Goal: Task Accomplishment & Management: Complete application form

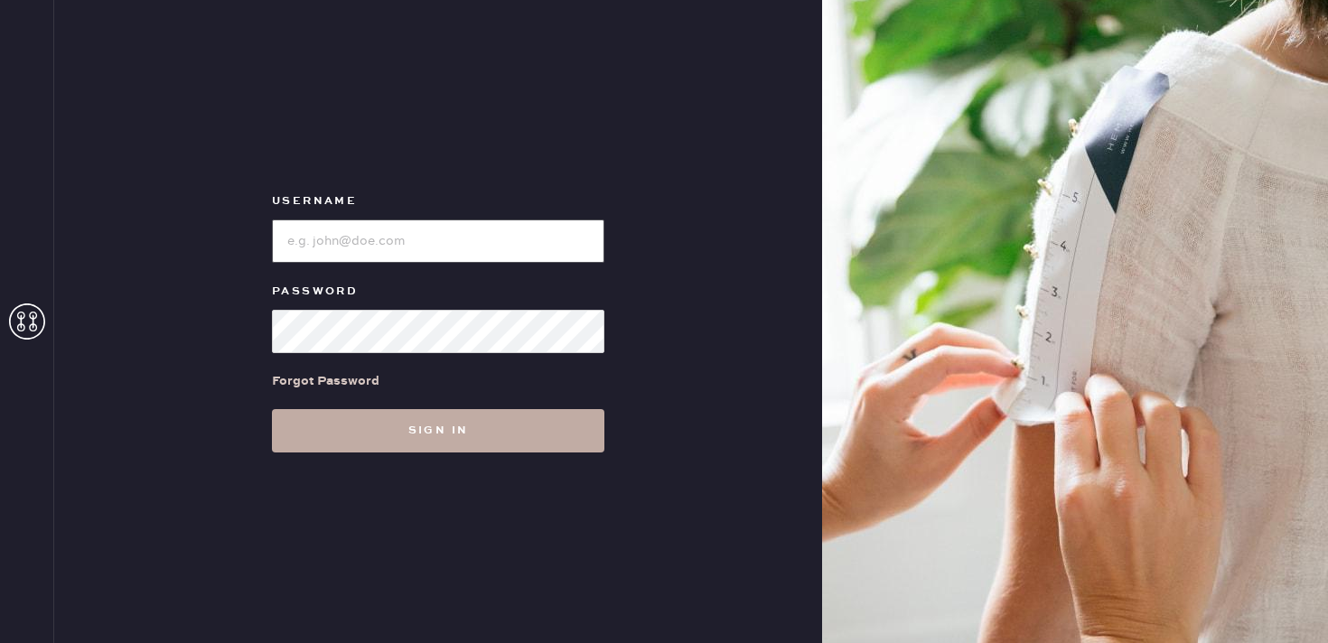
type input "reformationbethesdarow"
click at [486, 429] on button "Sign in" at bounding box center [438, 430] width 332 height 43
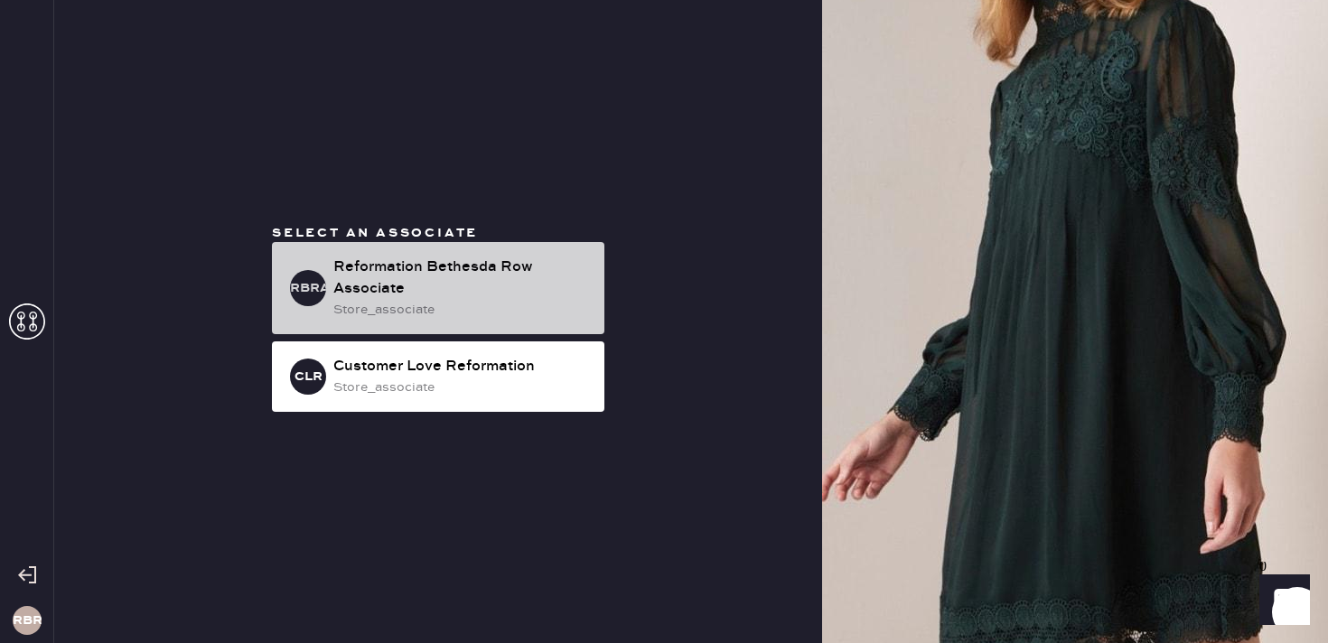
click at [462, 279] on div "Reformation Bethesda Row Associate" at bounding box center [461, 278] width 257 height 43
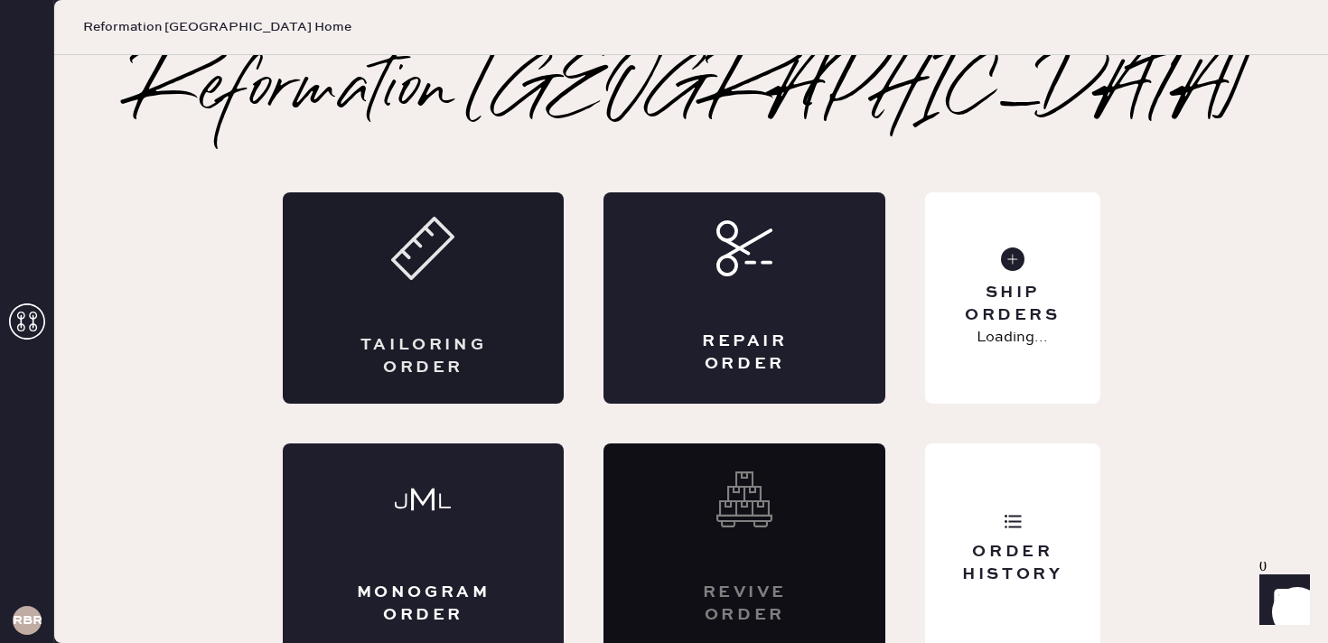
click at [385, 299] on div "Tailoring Order" at bounding box center [424, 297] width 282 height 211
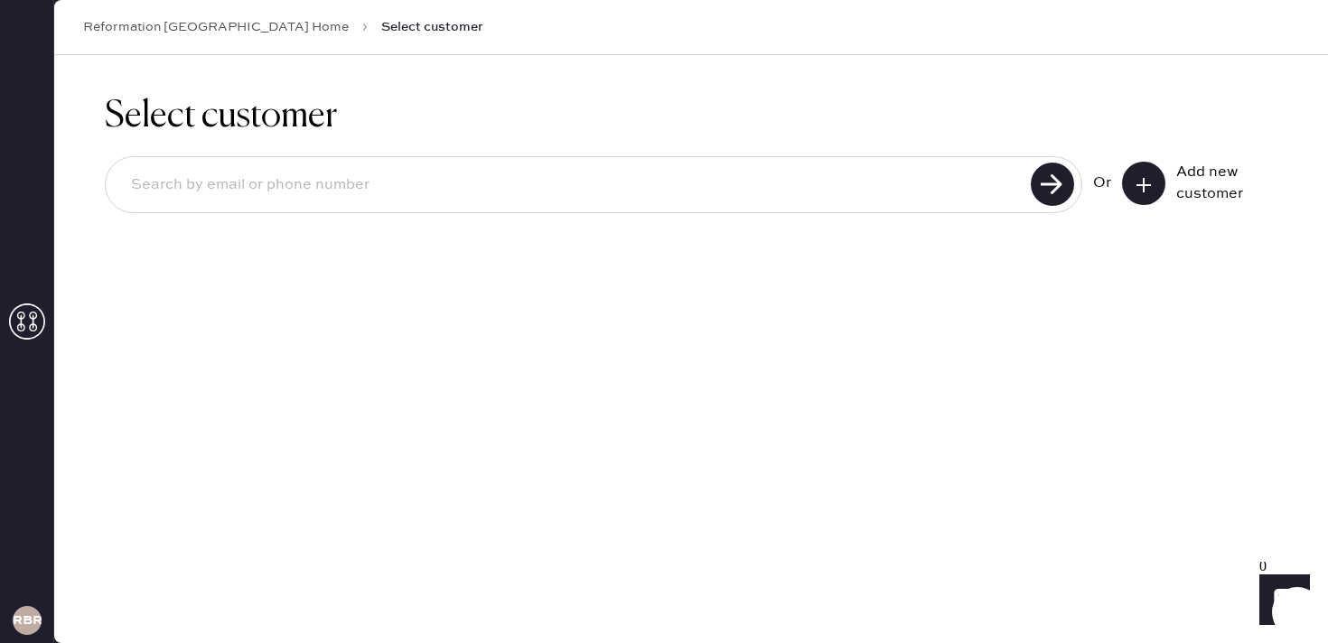
click at [531, 192] on input at bounding box center [571, 185] width 909 height 42
click at [1143, 191] on icon at bounding box center [1144, 185] width 18 height 18
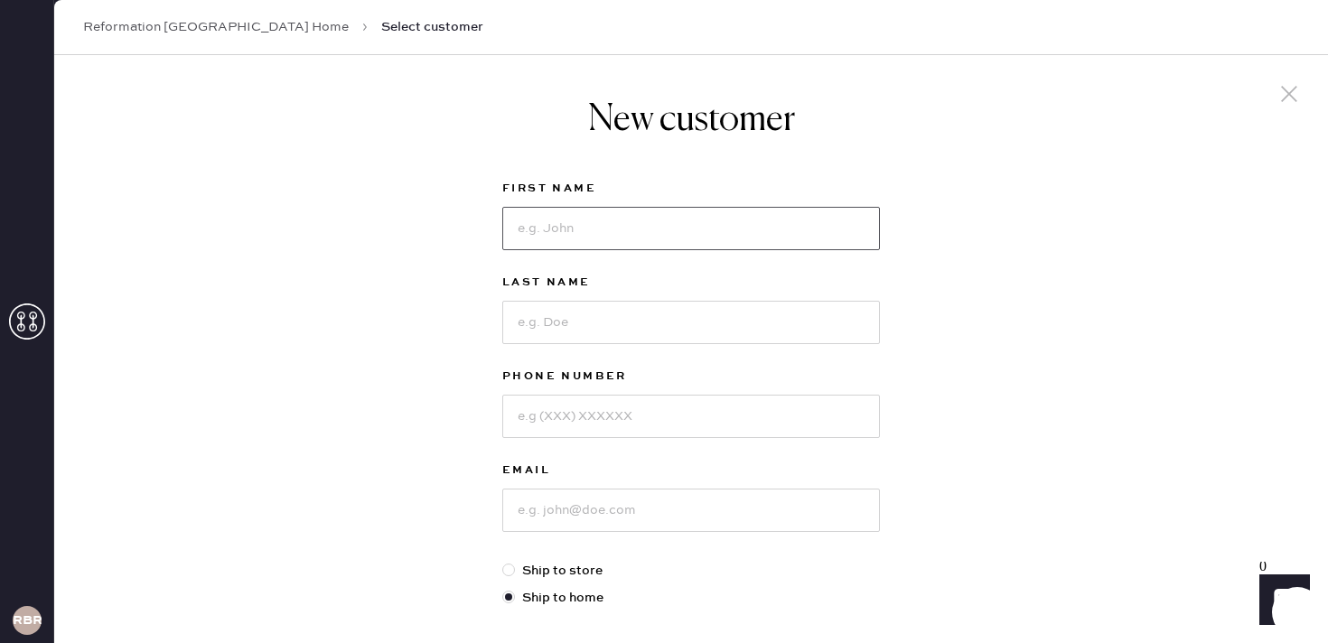
click at [562, 237] on input at bounding box center [691, 228] width 378 height 43
type input "[PERSON_NAME]"
click at [549, 318] on input at bounding box center [691, 322] width 378 height 43
type input "[PERSON_NAME]"
click at [538, 425] on input at bounding box center [691, 416] width 378 height 43
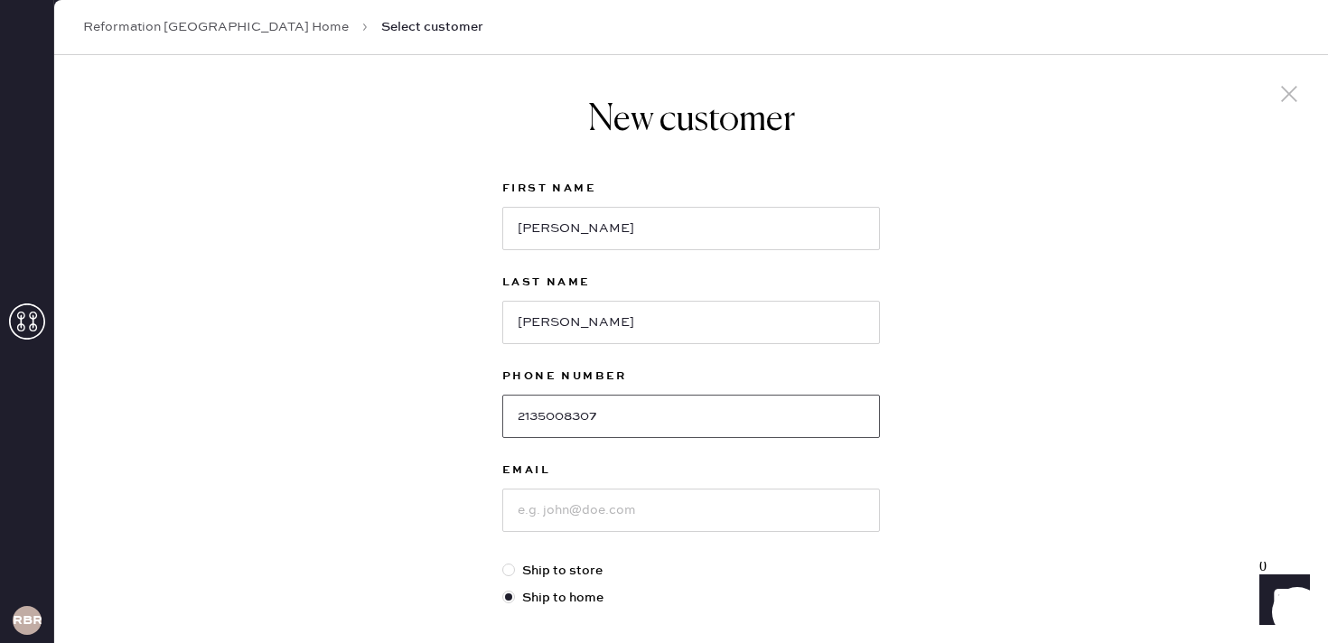
type input "2135008307"
click at [547, 523] on input at bounding box center [691, 510] width 378 height 43
type input "[EMAIL_ADDRESS][DOMAIN_NAME]"
click at [635, 593] on label "Ship to home" at bounding box center [691, 598] width 378 height 20
click at [503, 589] on input "Ship to home" at bounding box center [502, 588] width 1 height 1
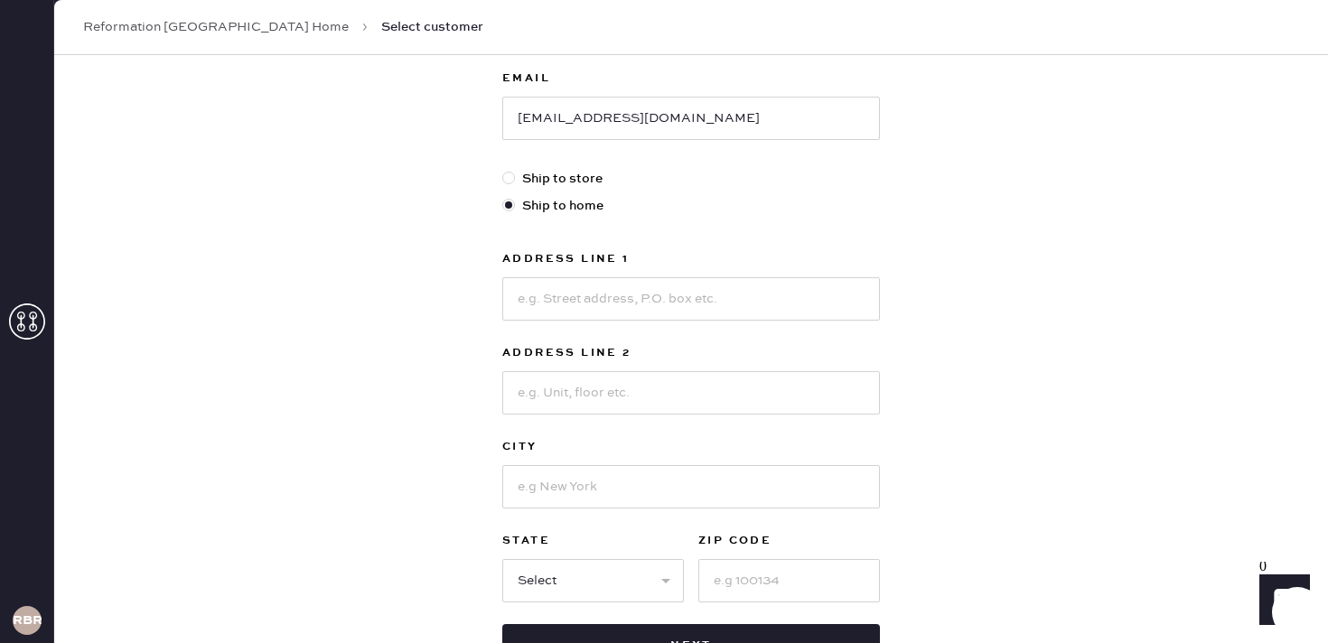
scroll to position [398, 0]
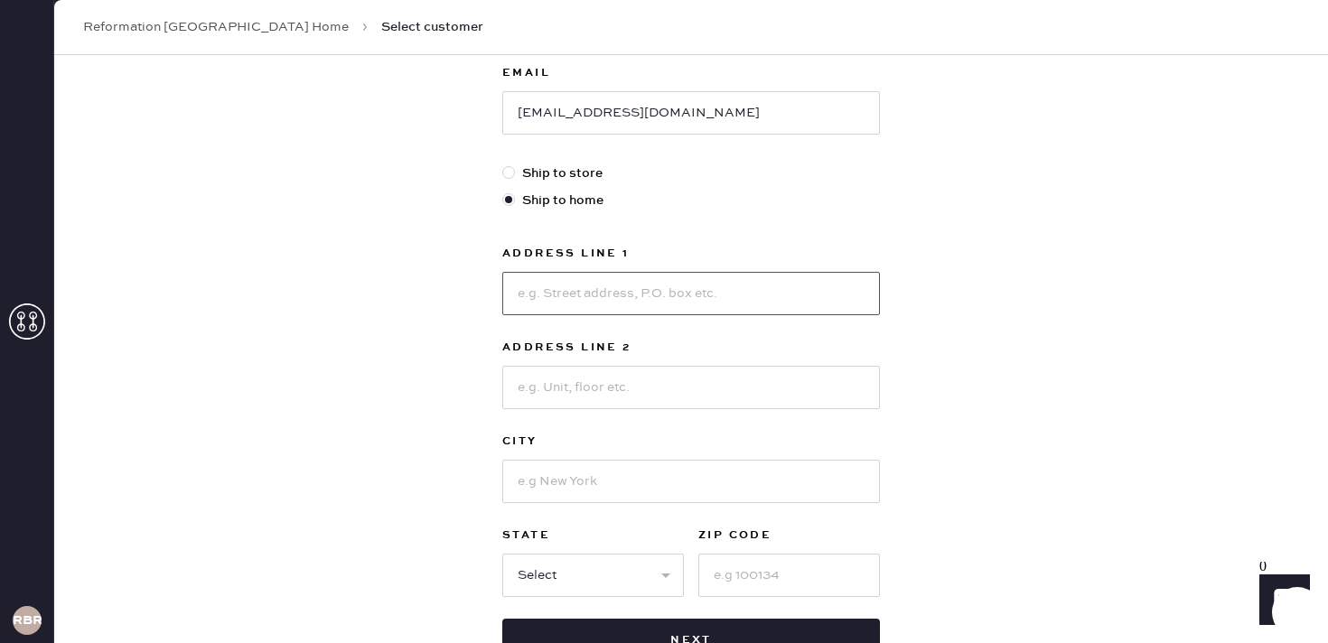
click at [653, 294] on input at bounding box center [691, 293] width 378 height 43
type input "[STREET_ADDRESS]"
click at [609, 389] on input at bounding box center [691, 387] width 378 height 43
type input "apt 332"
click at [585, 482] on input at bounding box center [691, 481] width 378 height 43
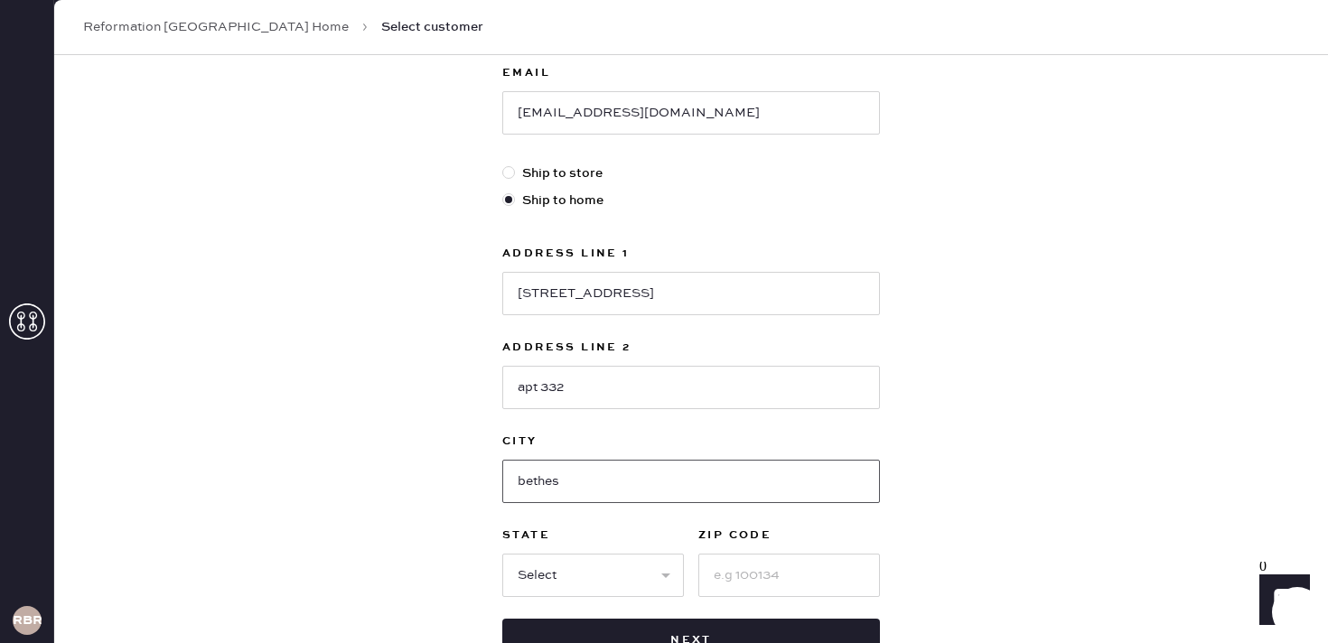
type input "Bethesda"
click at [610, 562] on select "Select AK AL AR AZ CA CO CT [GEOGRAPHIC_DATA] DE FL [GEOGRAPHIC_DATA] HI [GEOGR…" at bounding box center [593, 575] width 182 height 43
select select "MD"
click at [763, 561] on input at bounding box center [789, 575] width 182 height 43
type input "20814"
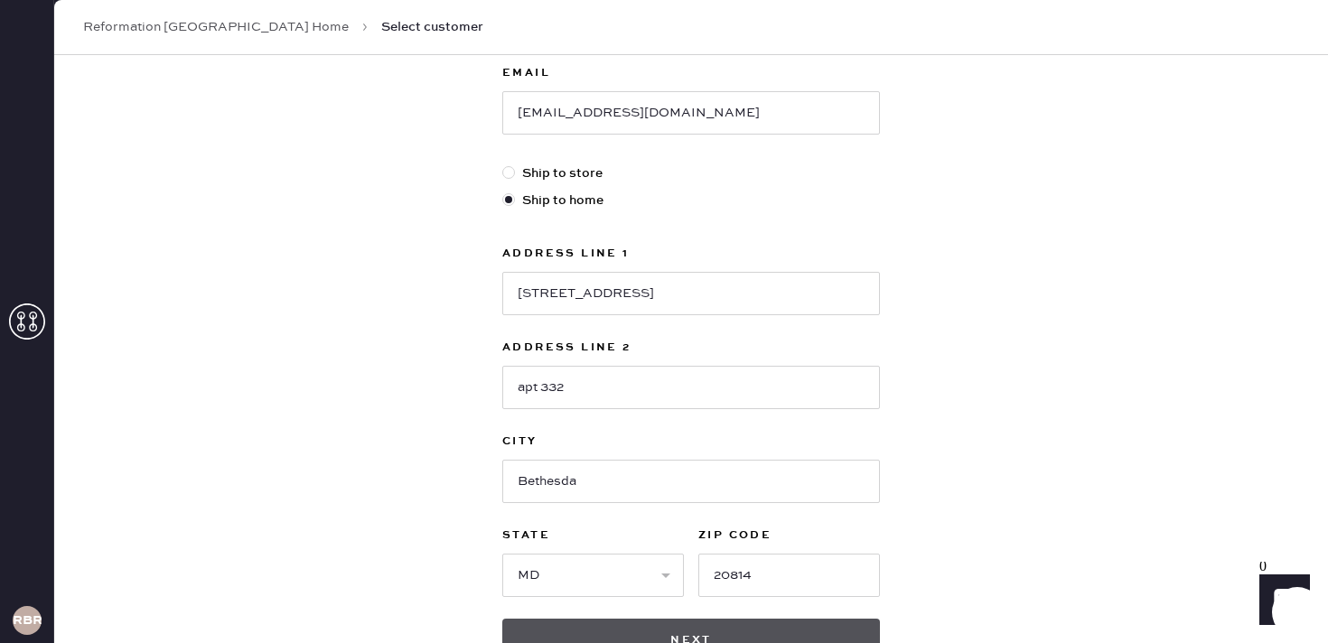
click at [697, 631] on button "Next" at bounding box center [691, 640] width 378 height 43
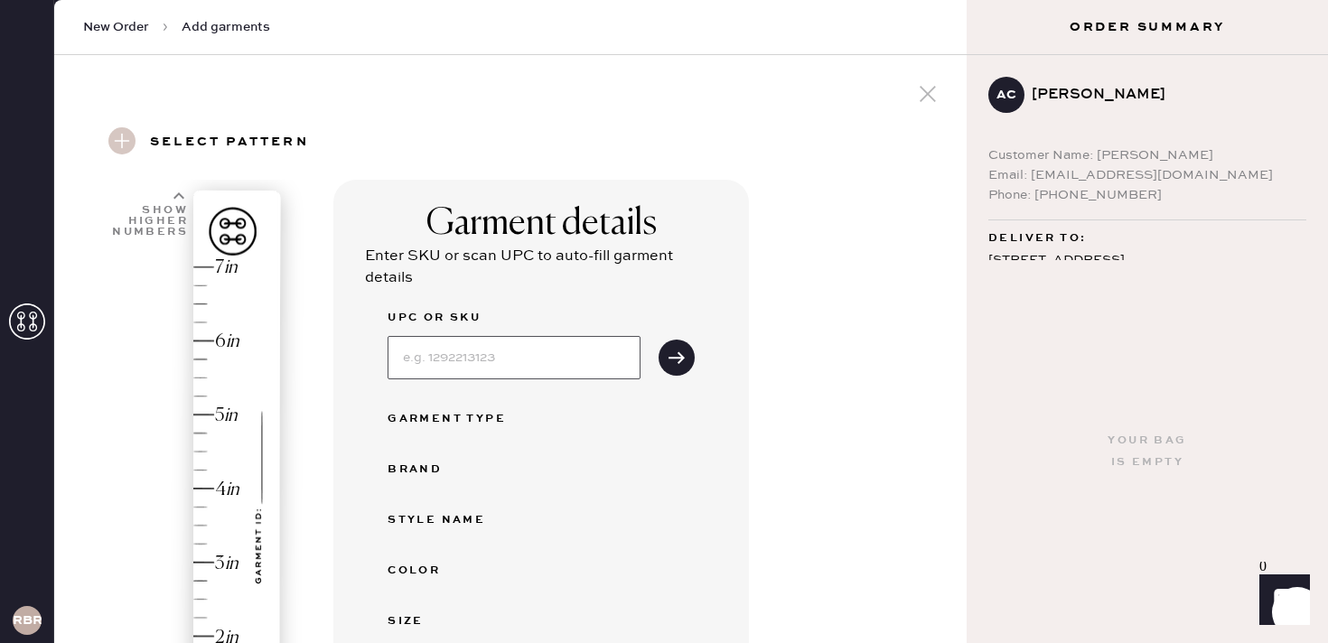
click at [449, 354] on input at bounding box center [514, 357] width 253 height 43
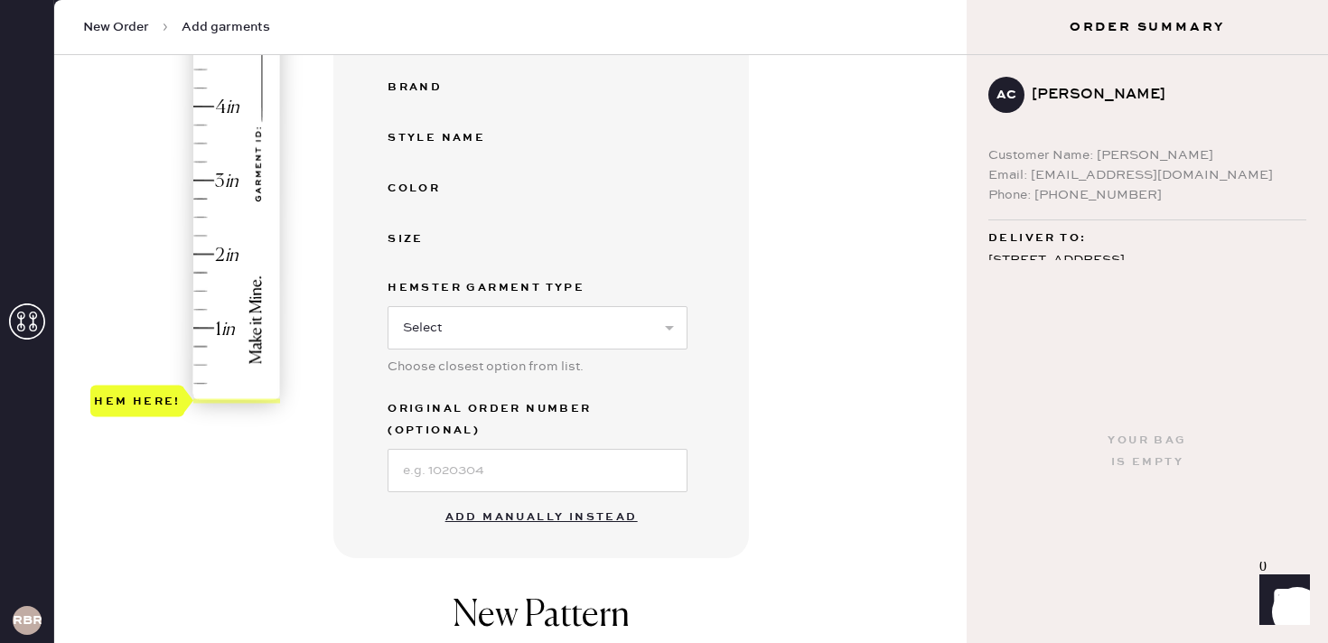
scroll to position [384, 0]
click at [491, 498] on button "Add manually instead" at bounding box center [542, 516] width 214 height 36
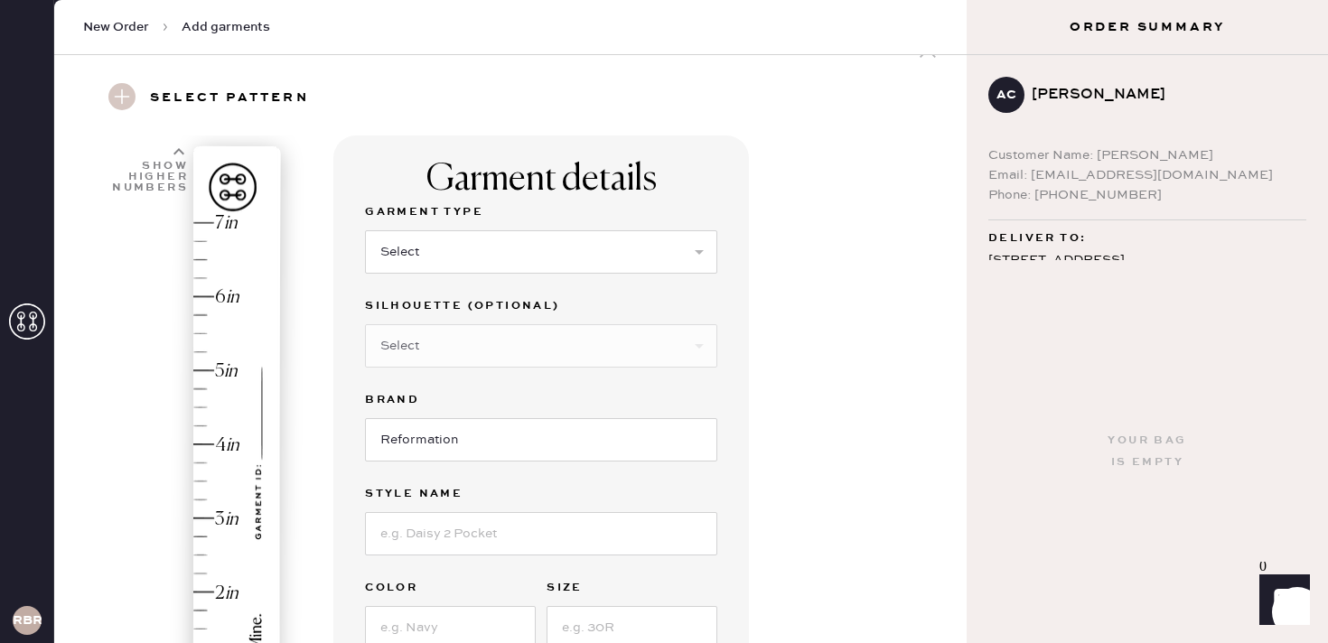
scroll to position [7, 0]
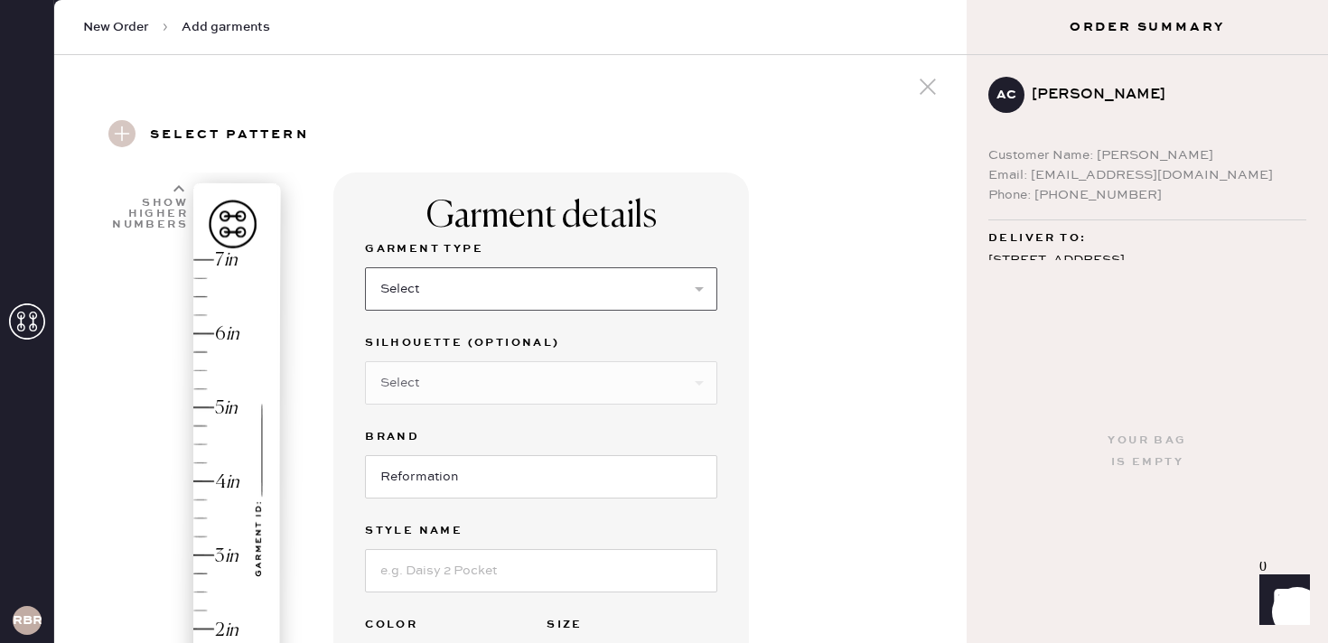
click at [468, 302] on select "Select Basic Skirt Jeans Leggings Pants Shorts Basic Sleeved Dress Basic Sleeve…" at bounding box center [541, 288] width 352 height 43
select select "6"
click at [478, 557] on input at bounding box center [541, 570] width 352 height 43
click at [478, 557] on input "Gael Linen Dress" at bounding box center [541, 570] width 352 height 43
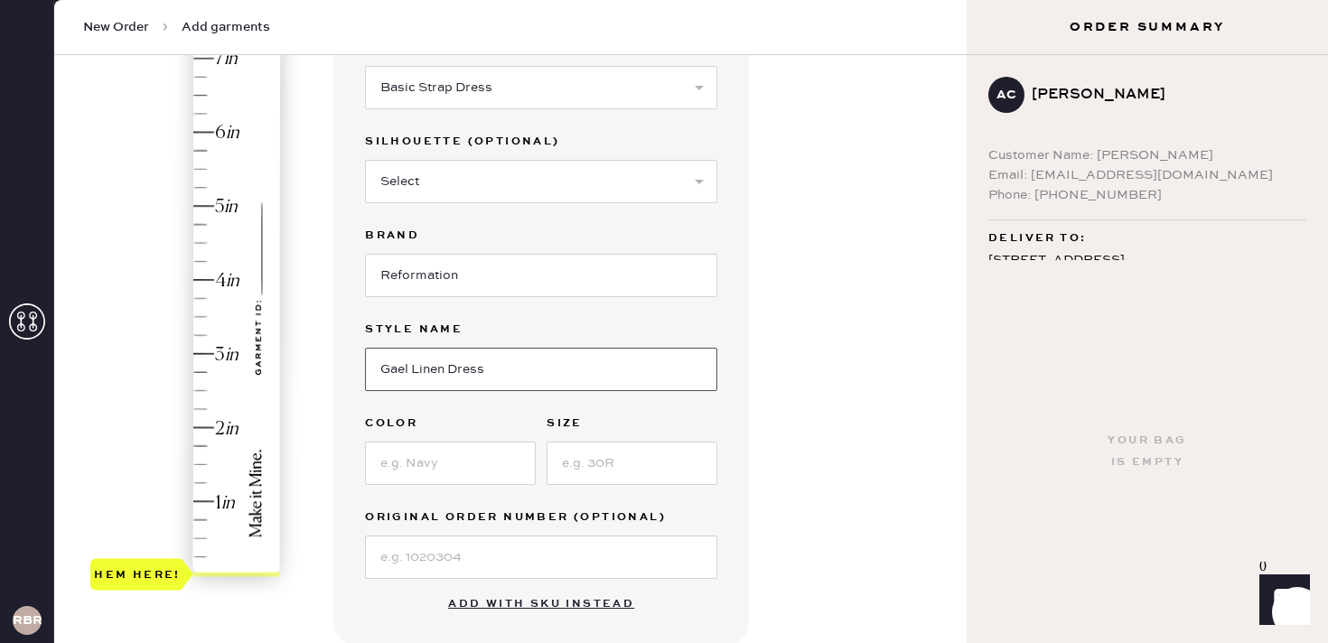
scroll to position [220, 0]
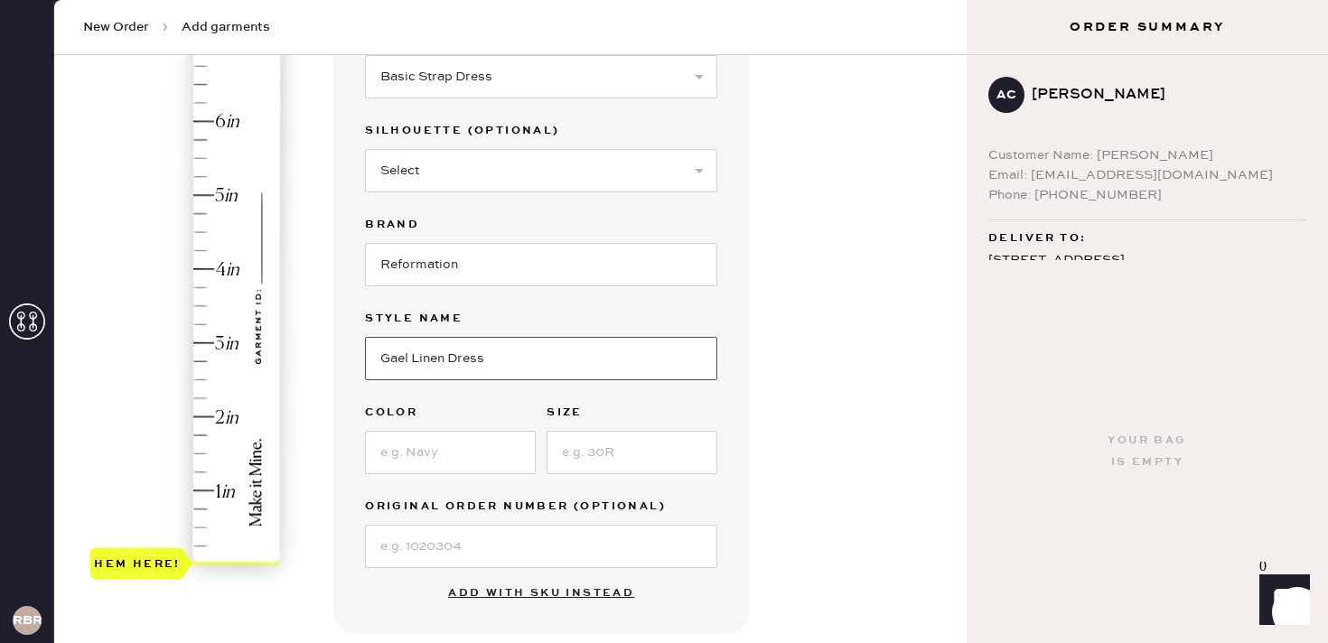
type input "Gael Linen Dress"
click at [456, 445] on input at bounding box center [450, 452] width 171 height 43
type input "V"
type input "Black"
click at [577, 464] on input at bounding box center [632, 452] width 171 height 43
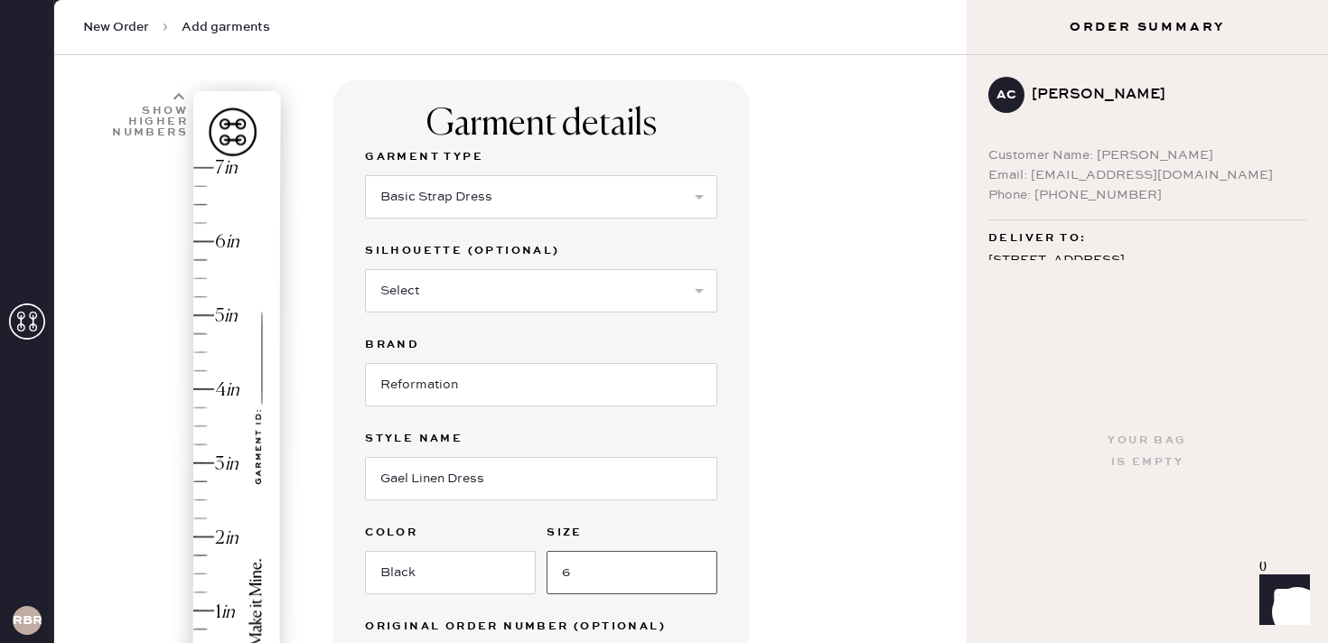
scroll to position [71, 0]
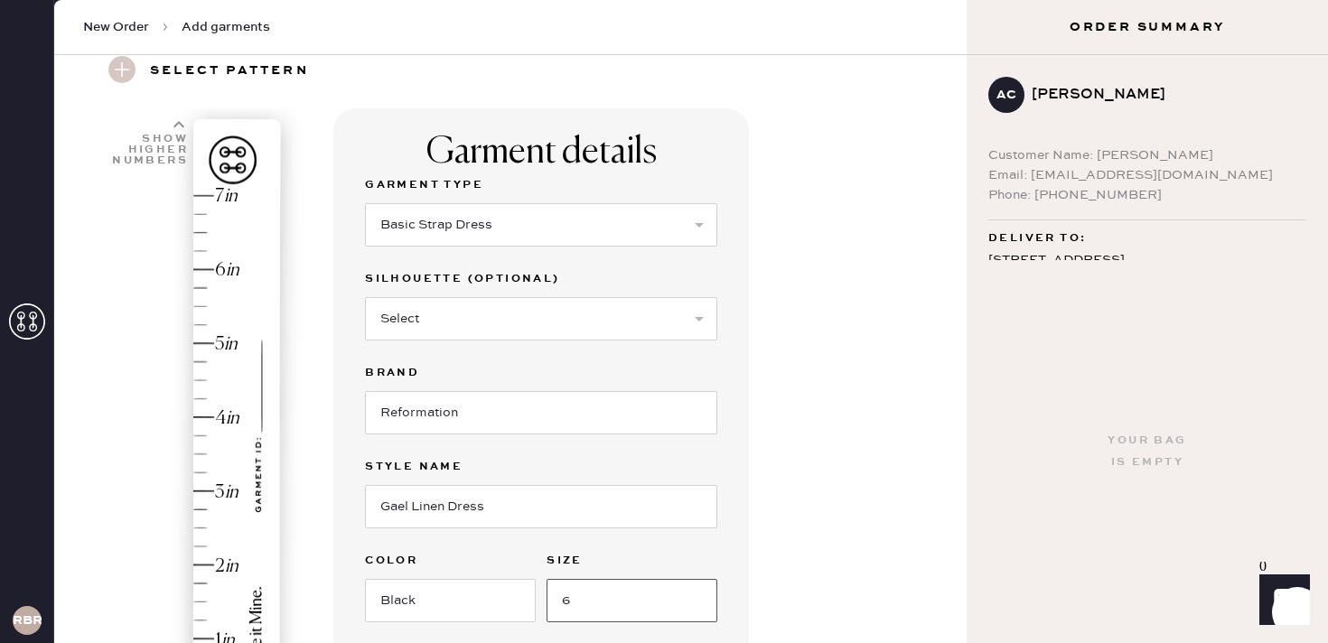
type input "6"
click at [173, 124] on div "Show higher numbers" at bounding box center [146, 141] width 83 height 44
type input "8"
click at [211, 195] on div "Hem here!" at bounding box center [186, 454] width 192 height 533
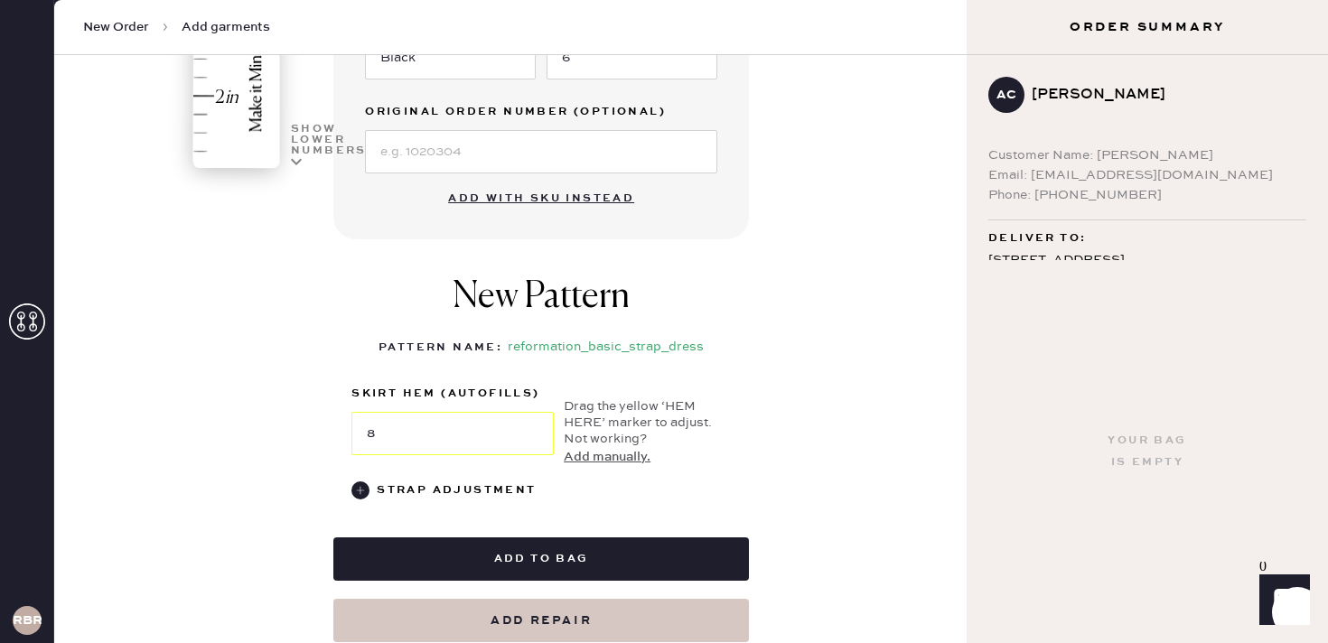
scroll to position [625, 0]
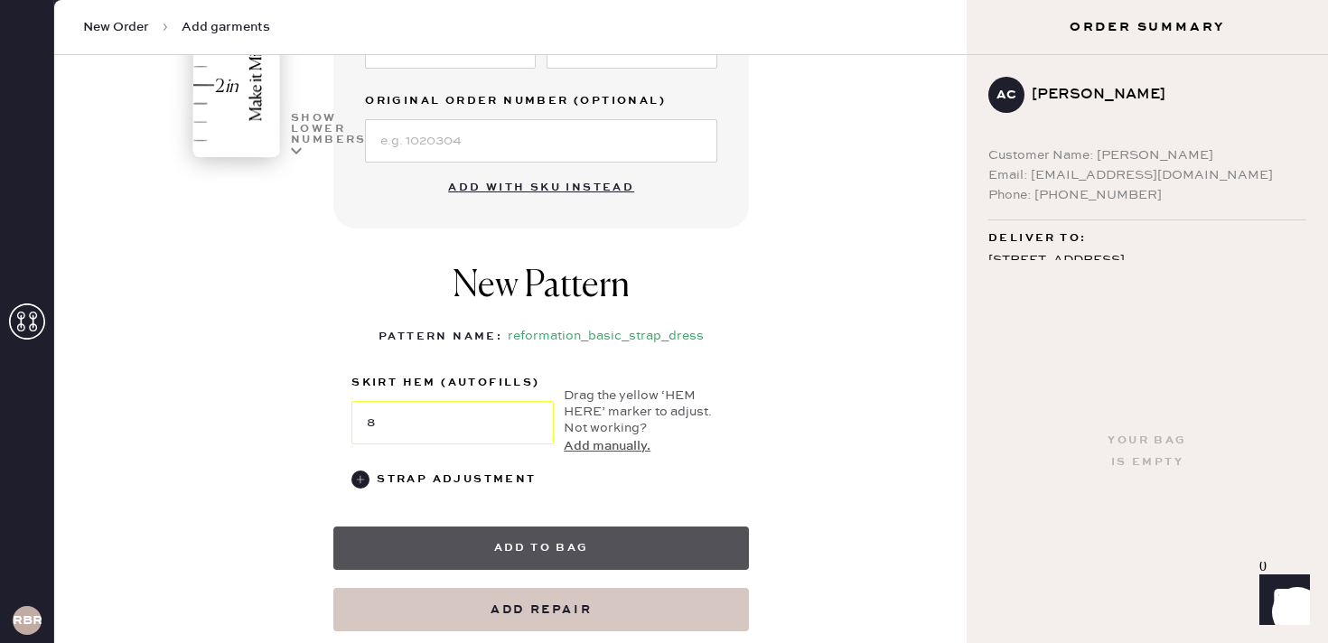
click at [594, 540] on button "Add to bag" at bounding box center [541, 548] width 416 height 43
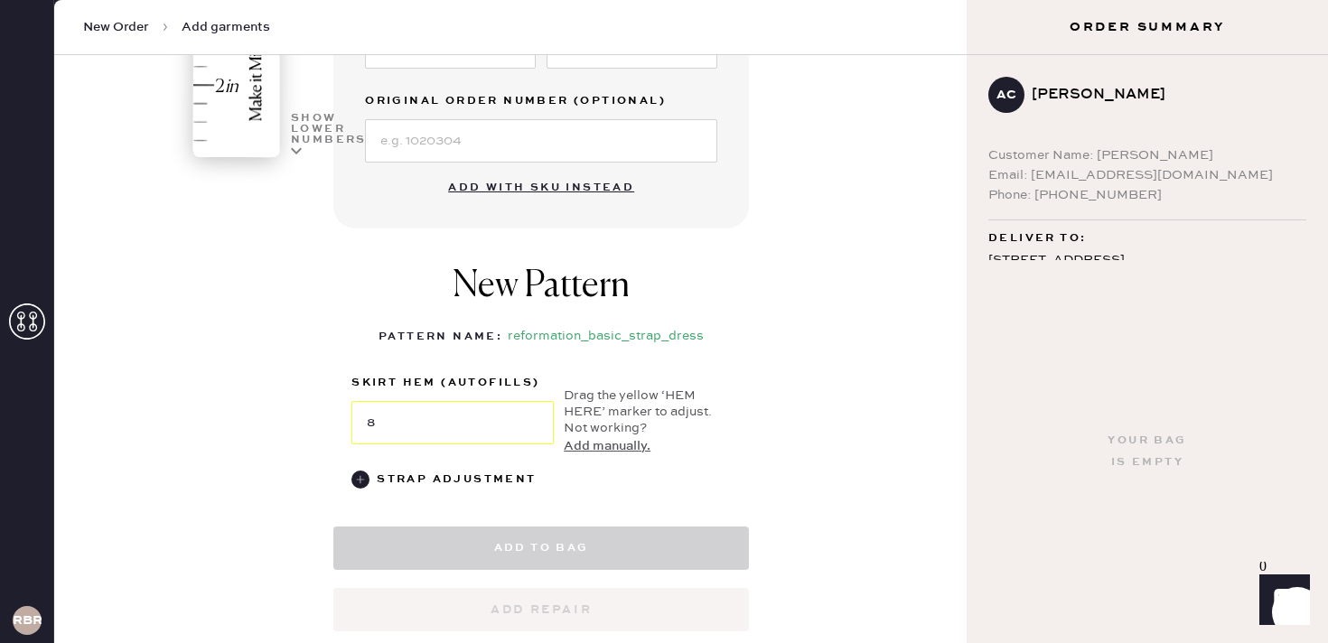
select select "6"
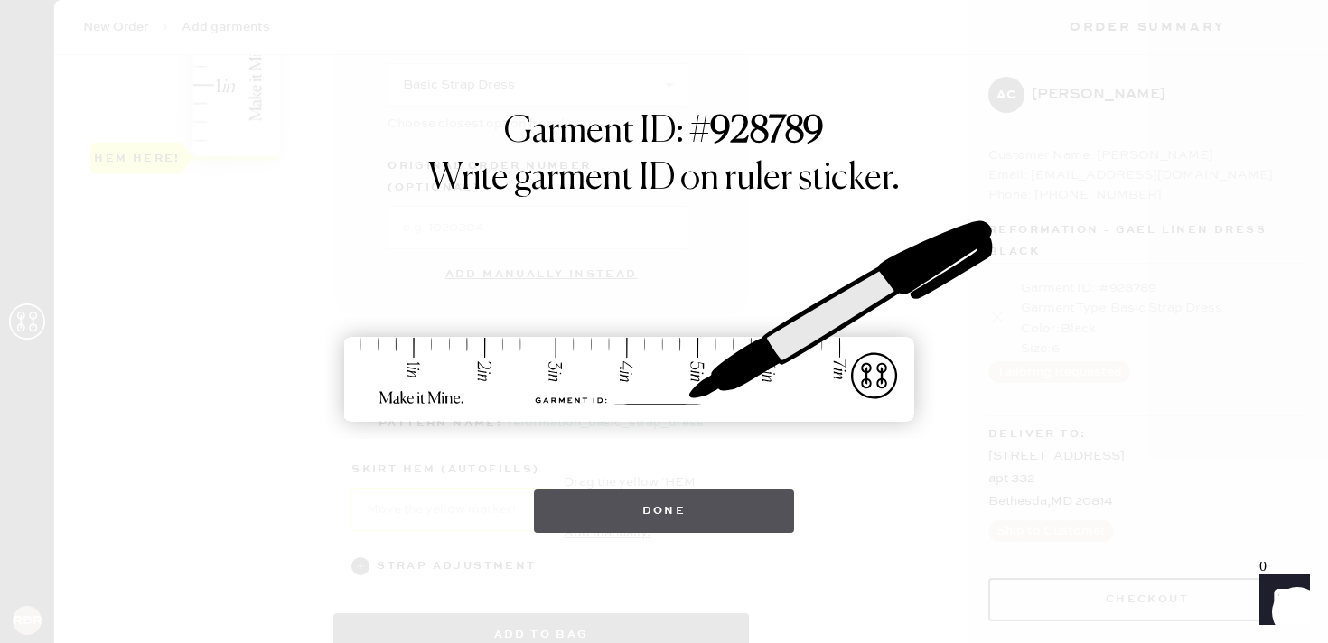
click at [662, 510] on button "Done" at bounding box center [664, 511] width 261 height 43
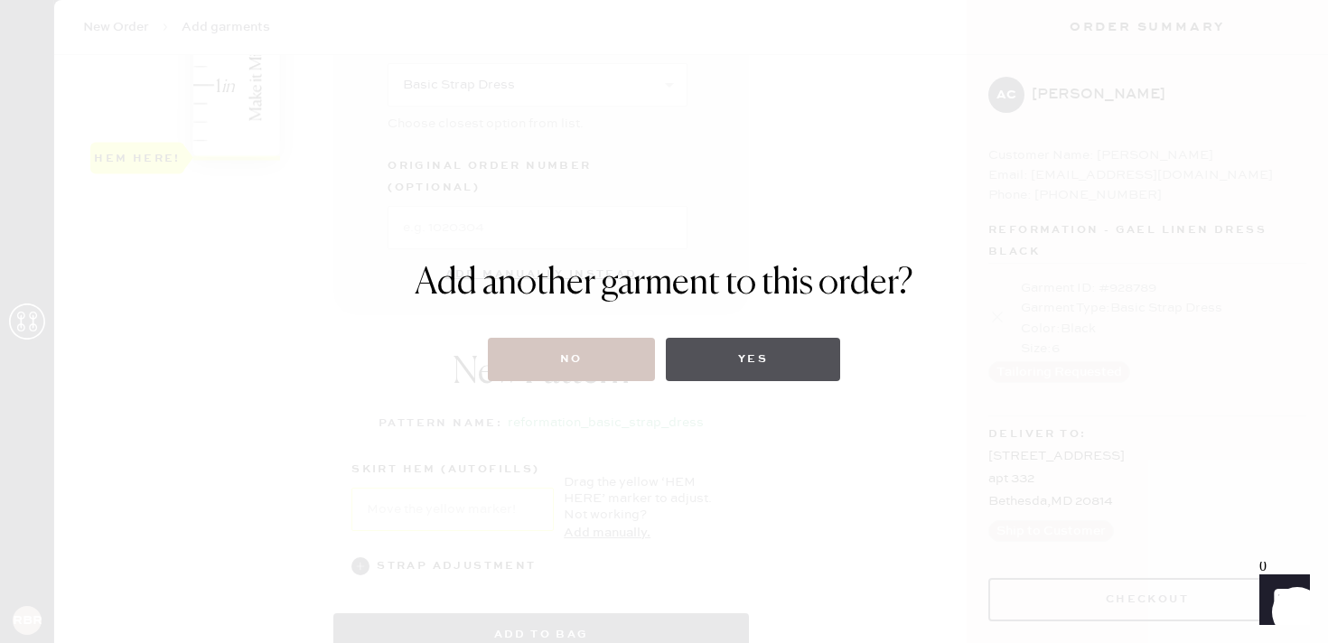
click at [743, 366] on button "Yes" at bounding box center [753, 359] width 174 height 43
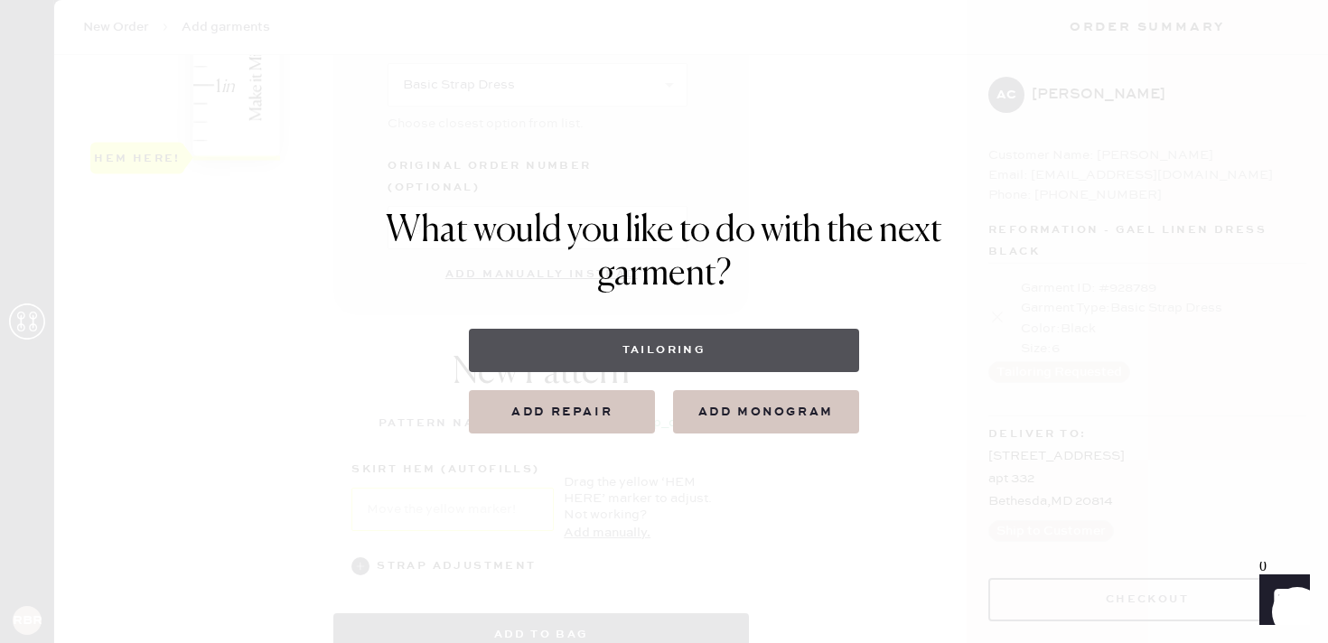
click at [718, 362] on button "Tailoring" at bounding box center [663, 350] width 389 height 43
select select
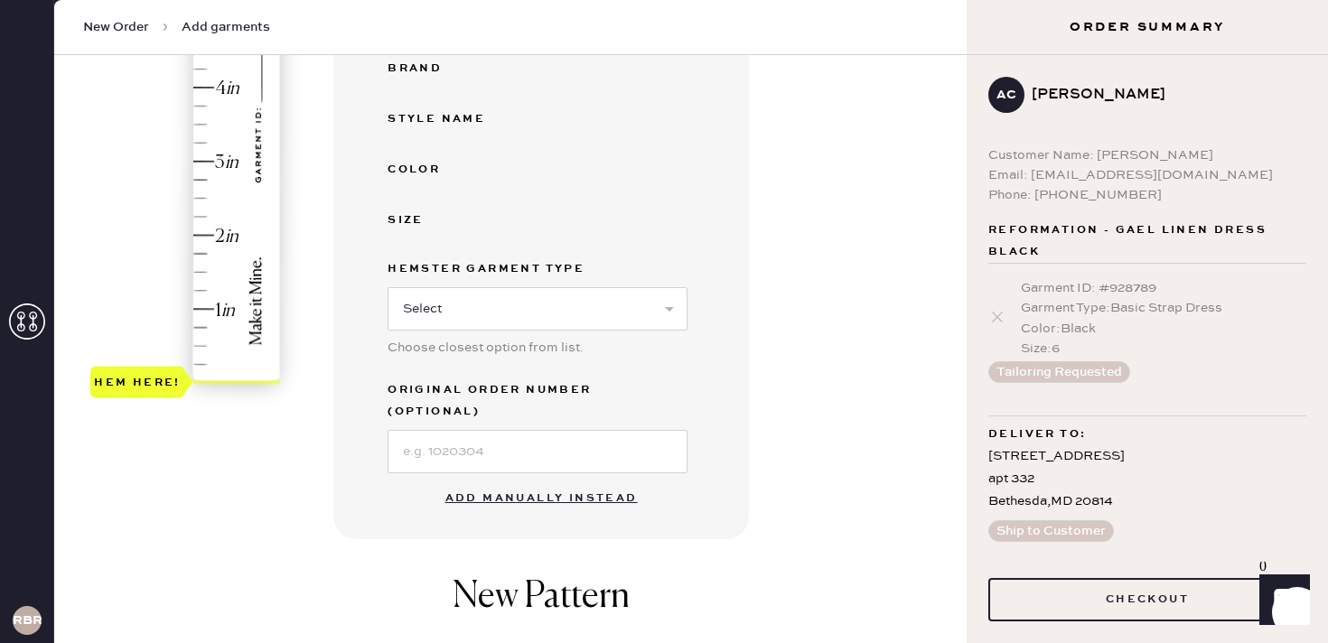
scroll to position [406, 0]
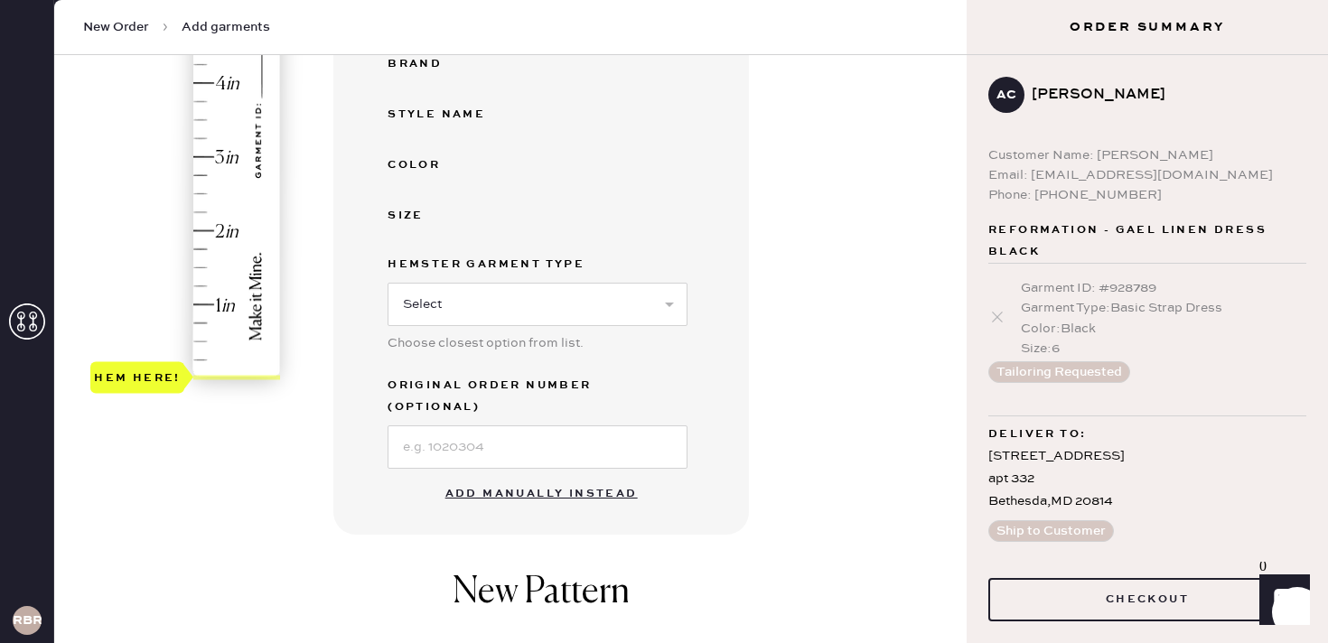
click at [507, 476] on button "Add manually instead" at bounding box center [542, 494] width 214 height 36
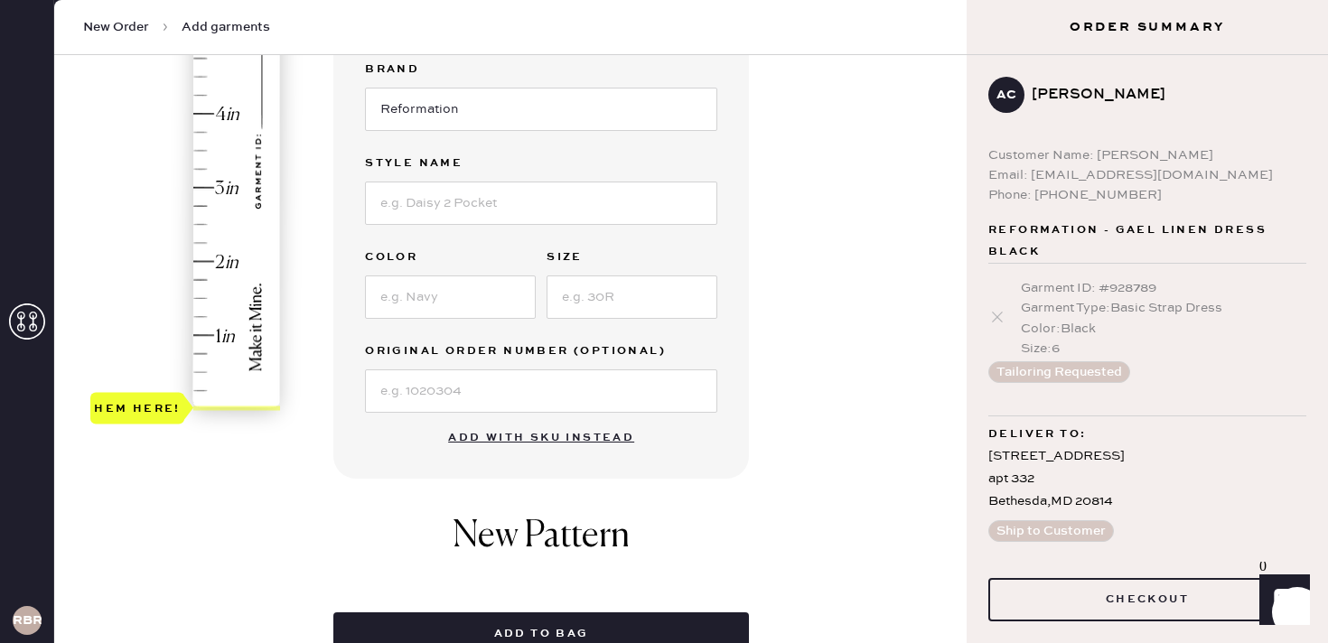
scroll to position [337, 0]
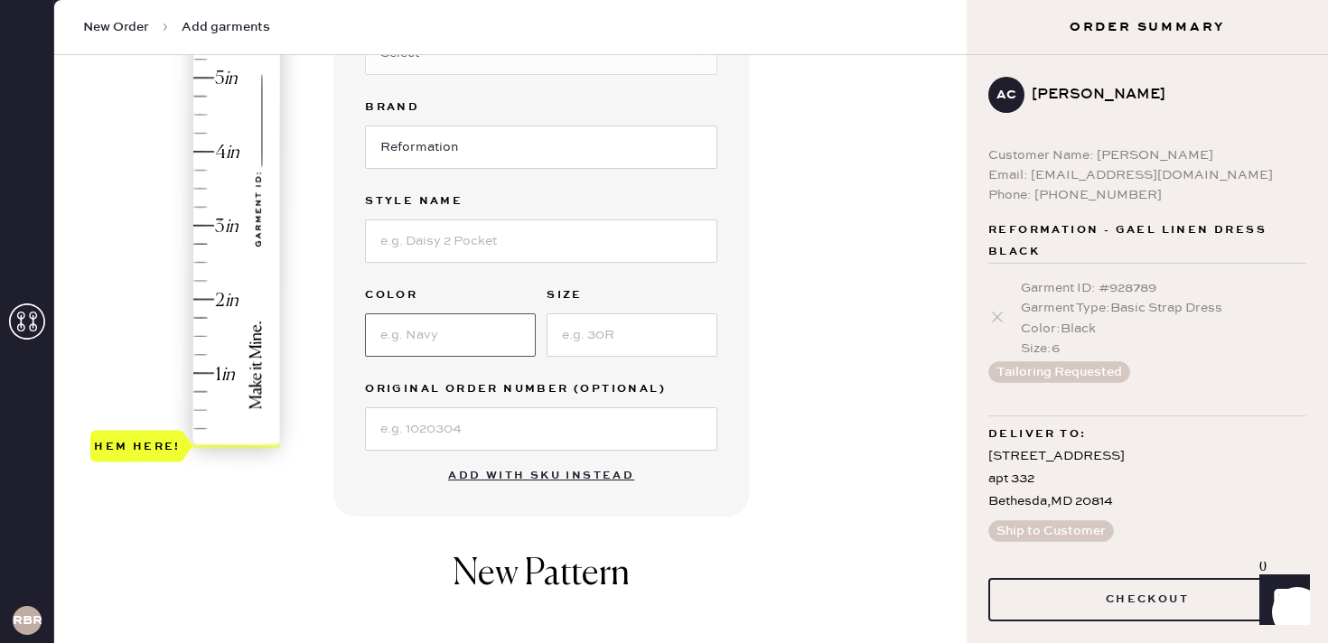
click at [451, 330] on input at bounding box center [450, 335] width 171 height 43
type input "Pink"
click at [572, 341] on input at bounding box center [632, 335] width 171 height 43
type input "4"
click at [640, 307] on div "Size" at bounding box center [632, 297] width 171 height 25
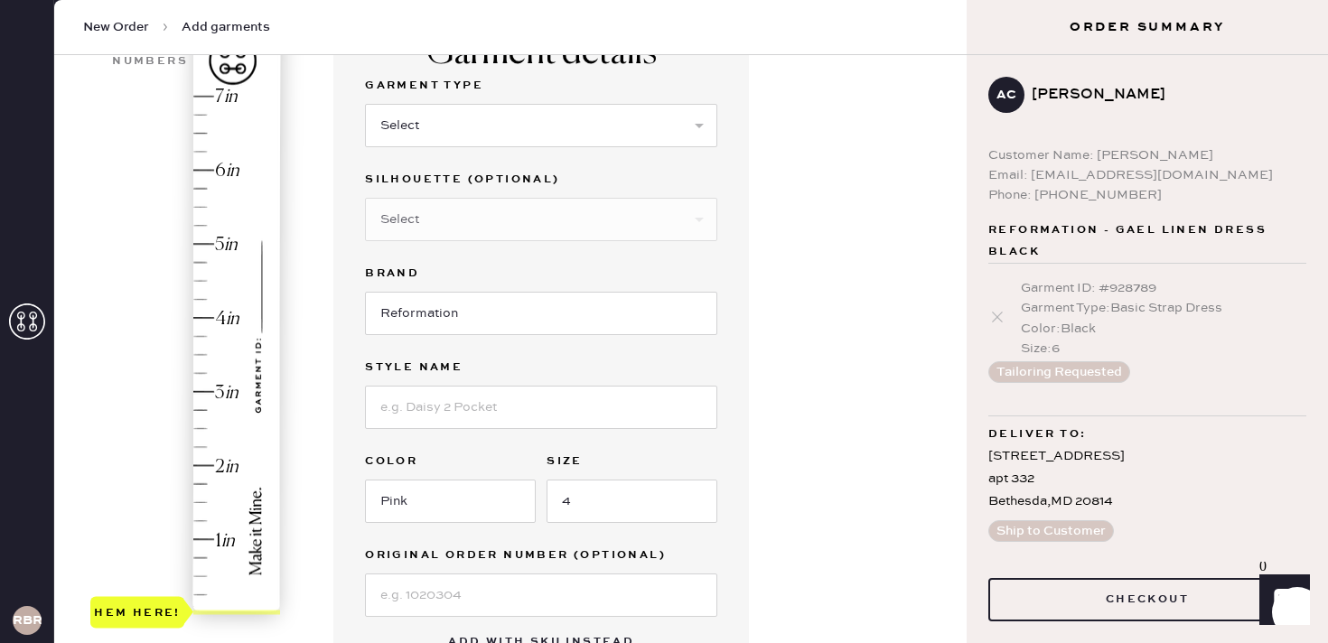
scroll to position [123, 0]
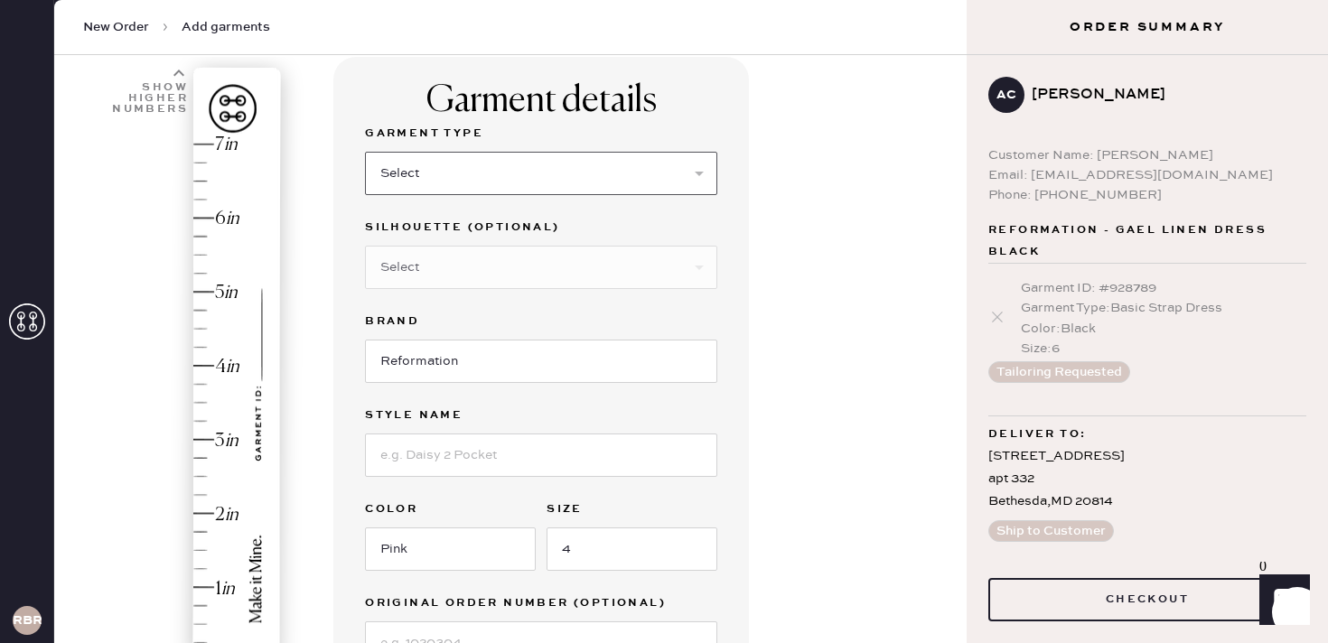
click at [587, 181] on select "Select Basic Skirt Jeans Leggings Pants Shorts Basic Sleeved Dress Basic Sleeve…" at bounding box center [541, 173] width 352 height 43
select select "7"
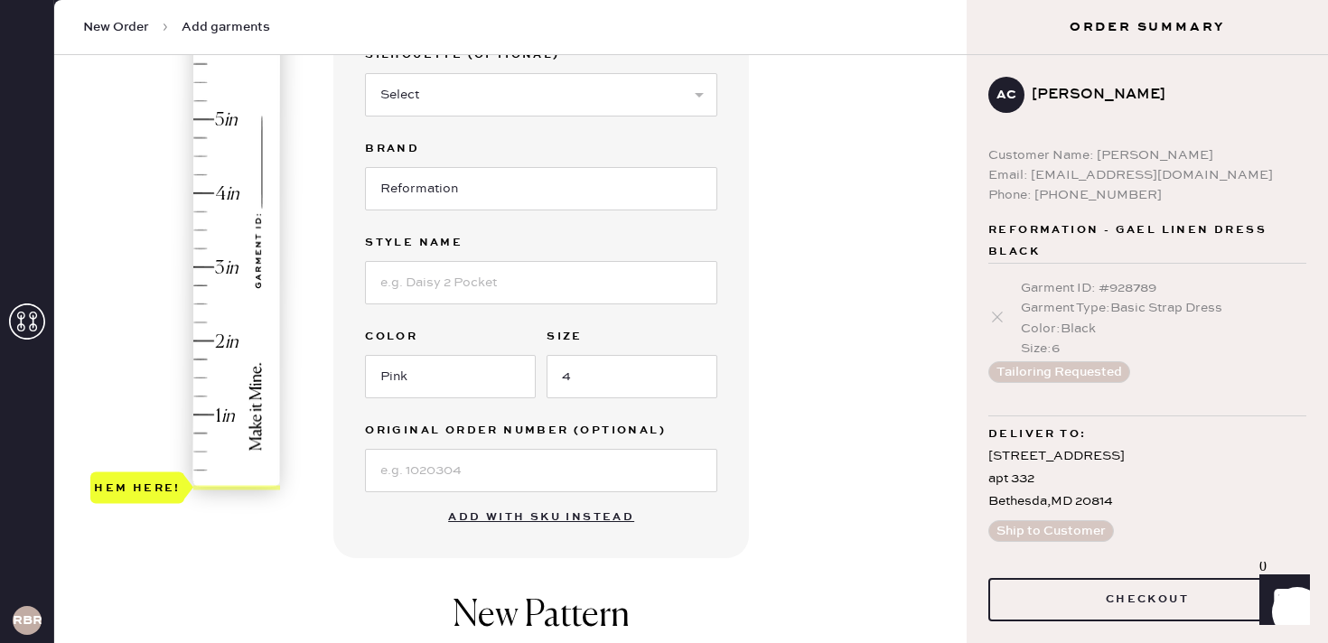
scroll to position [296, 0]
type input "2"
click at [203, 342] on div "Hem here!" at bounding box center [186, 229] width 192 height 533
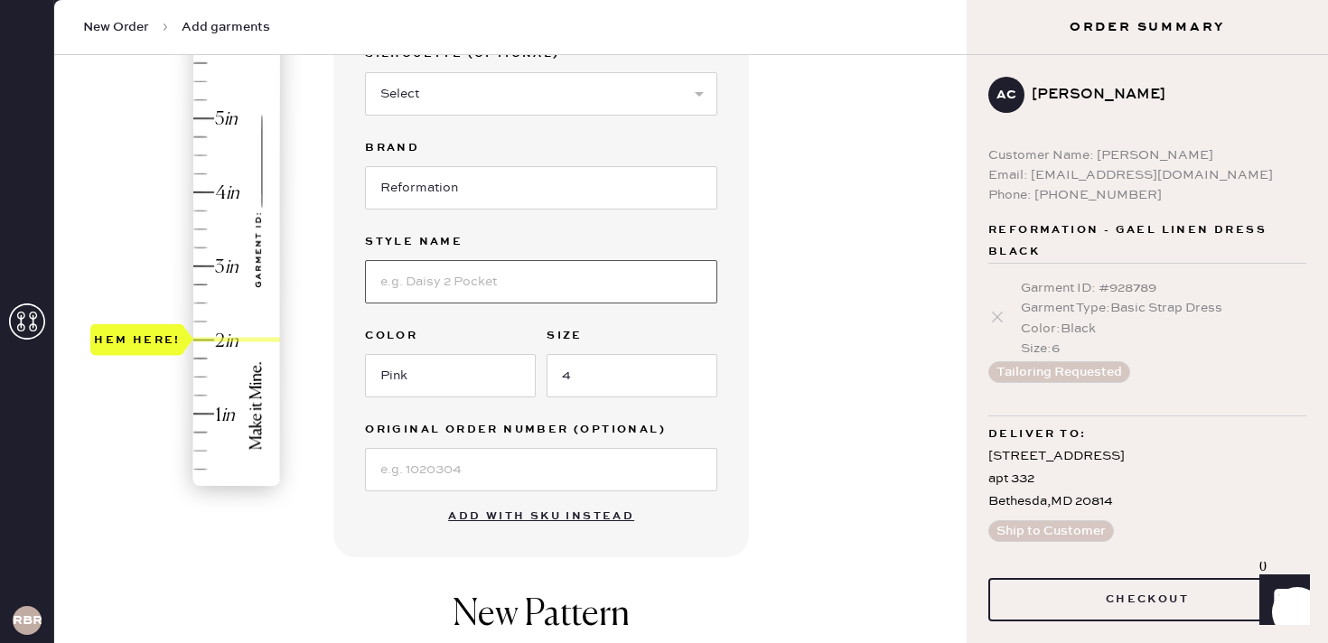
click at [520, 279] on input at bounding box center [541, 281] width 352 height 43
type input "Fettuccine Linen Dress"
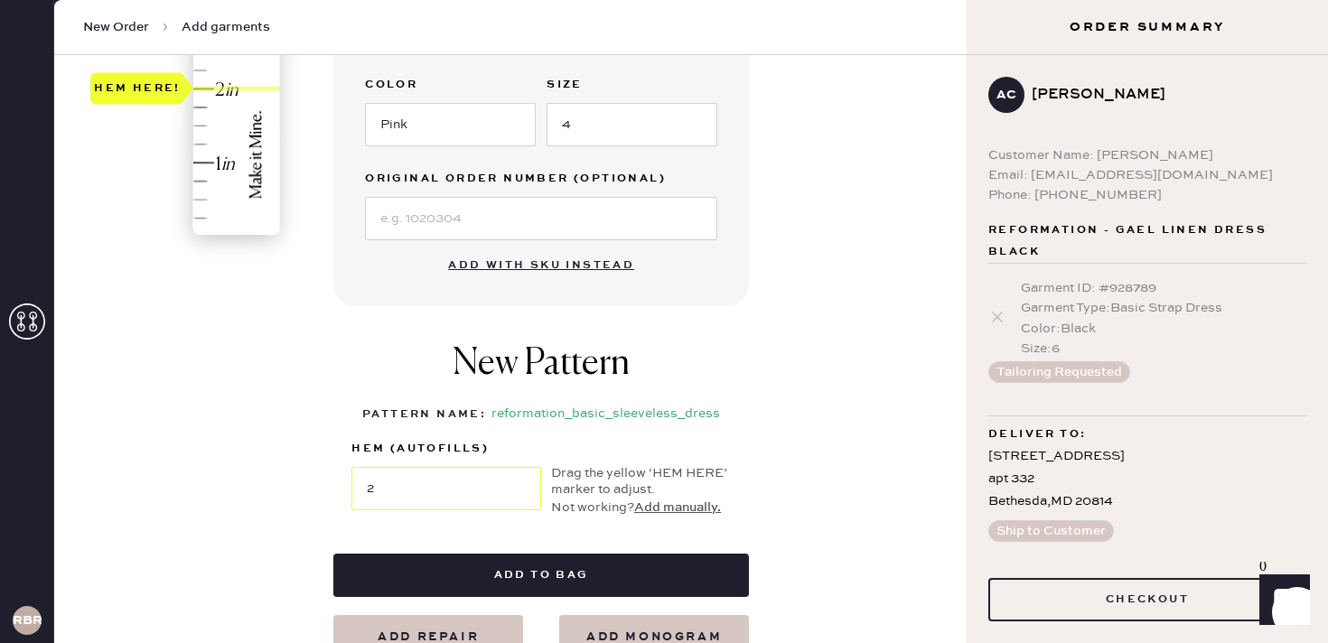
scroll to position [551, 0]
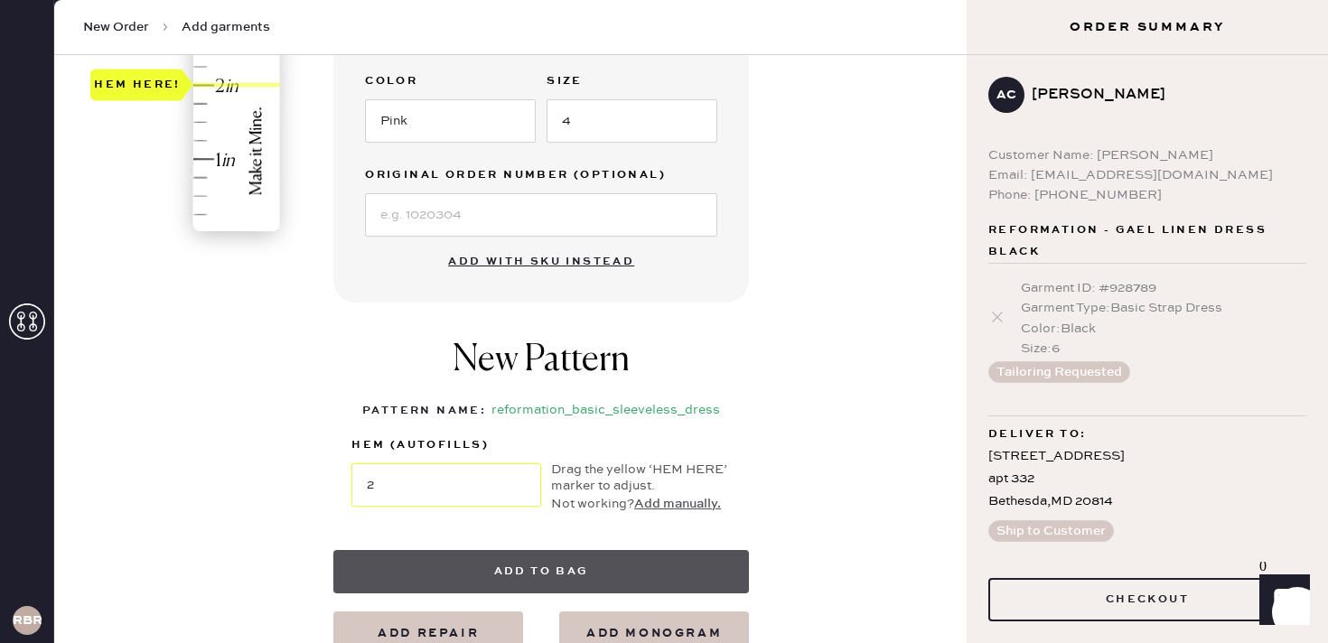
click at [556, 590] on button "Add to bag" at bounding box center [541, 571] width 416 height 43
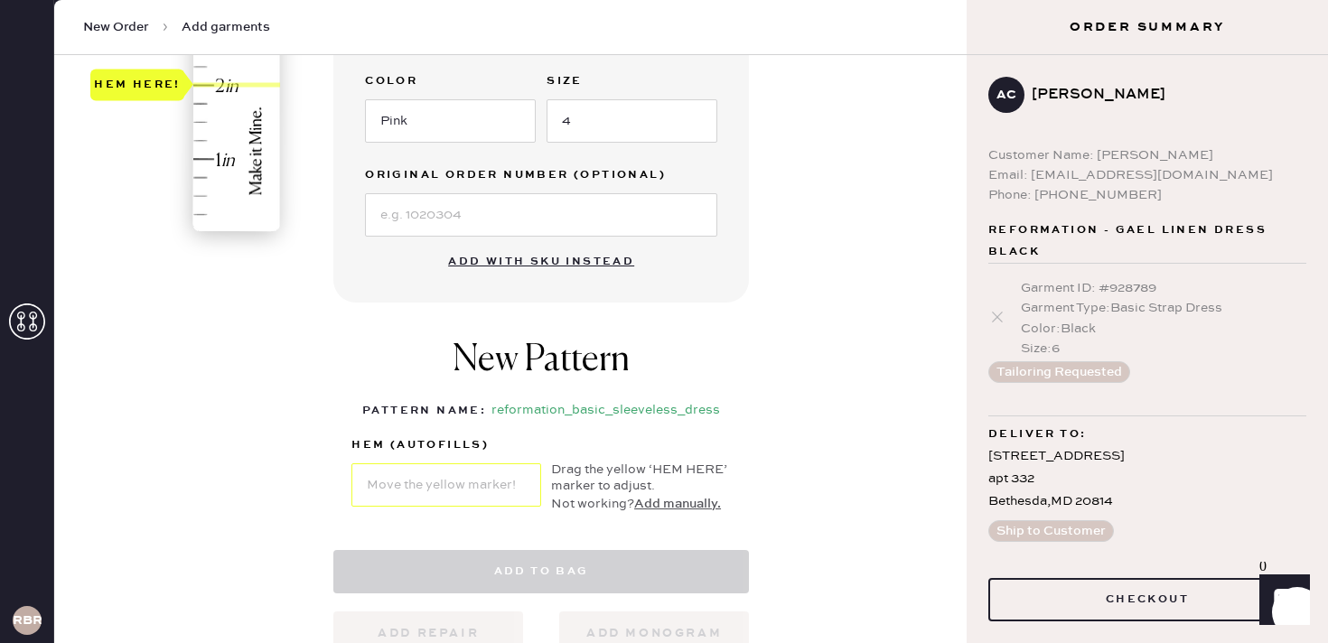
select select "7"
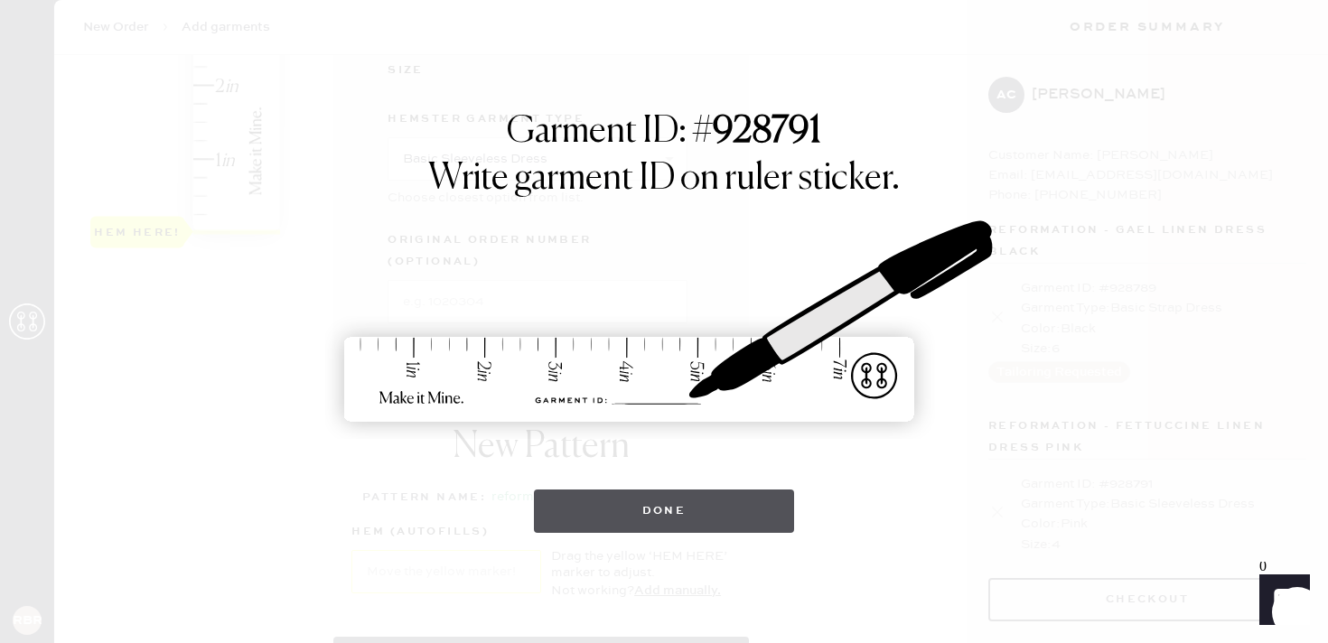
click at [691, 510] on button "Done" at bounding box center [664, 511] width 261 height 43
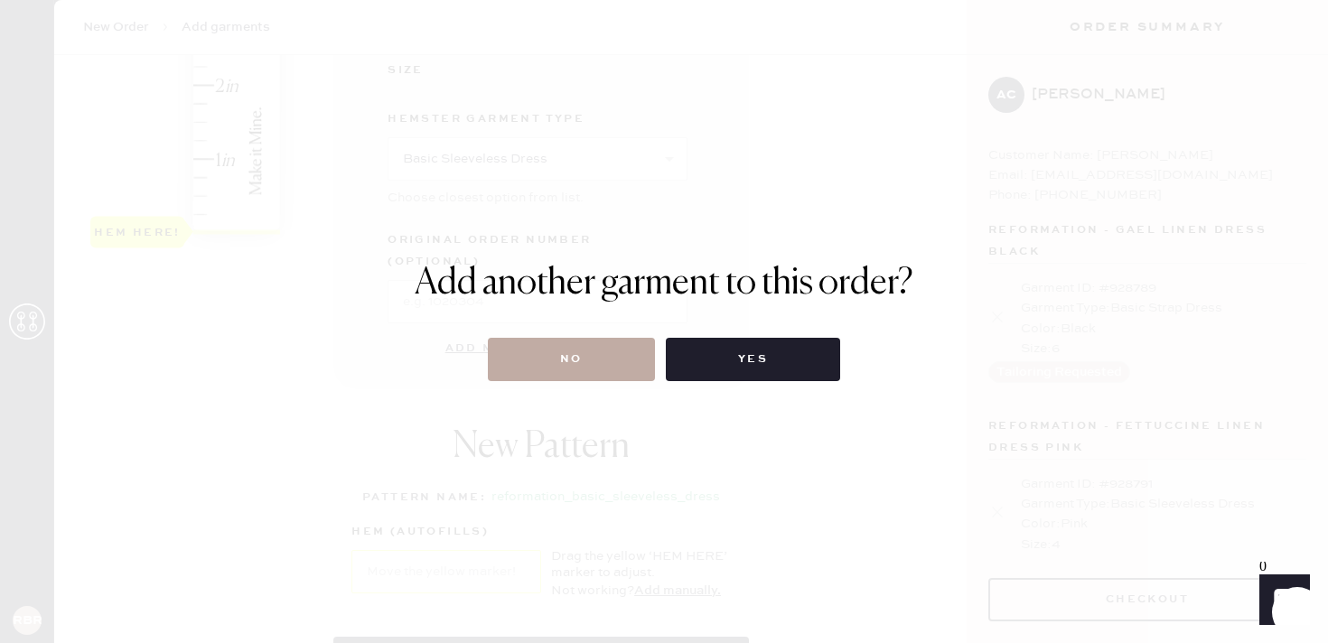
click at [593, 367] on button "No" at bounding box center [571, 359] width 167 height 43
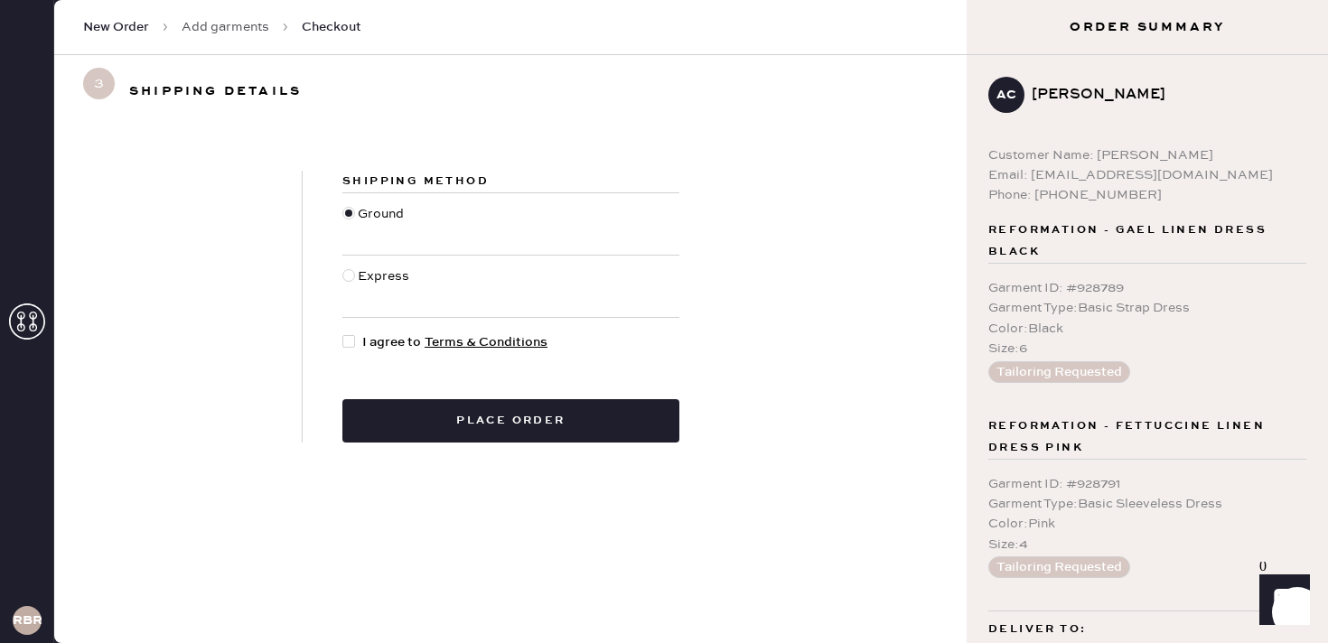
click at [351, 339] on div at bounding box center [348, 341] width 13 height 13
click at [343, 333] on input "I agree to Terms & Conditions" at bounding box center [342, 332] width 1 height 1
checkbox input "true"
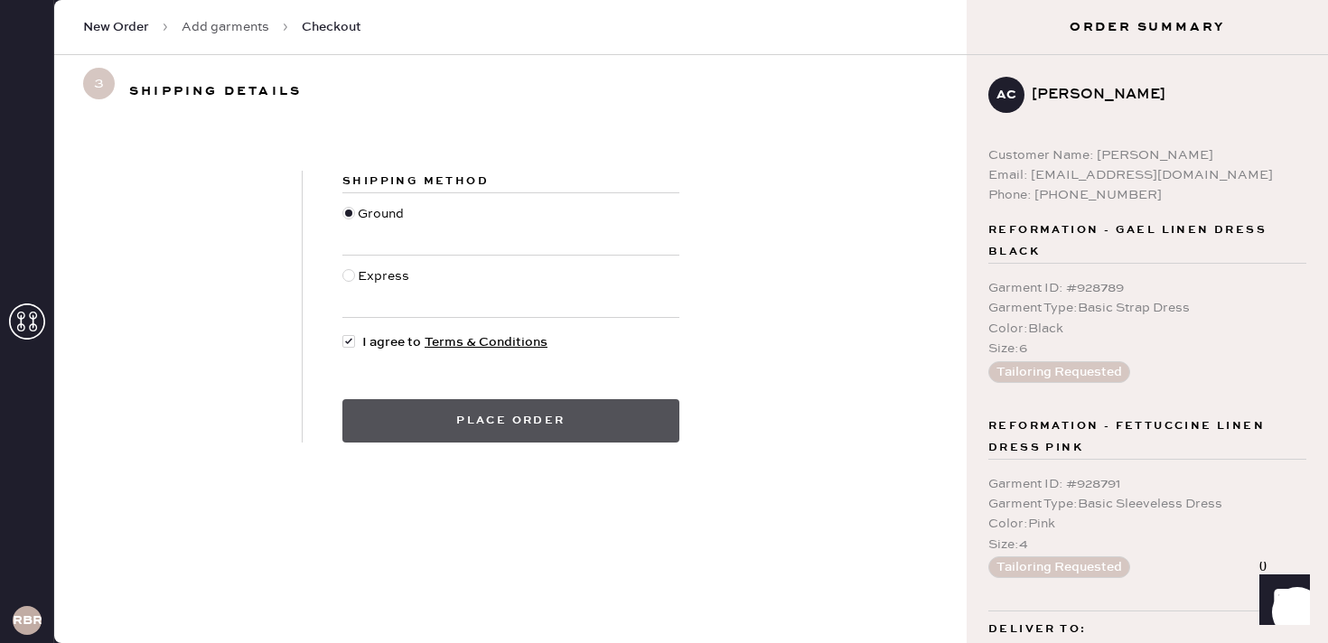
click at [493, 420] on button "Place order" at bounding box center [510, 420] width 337 height 43
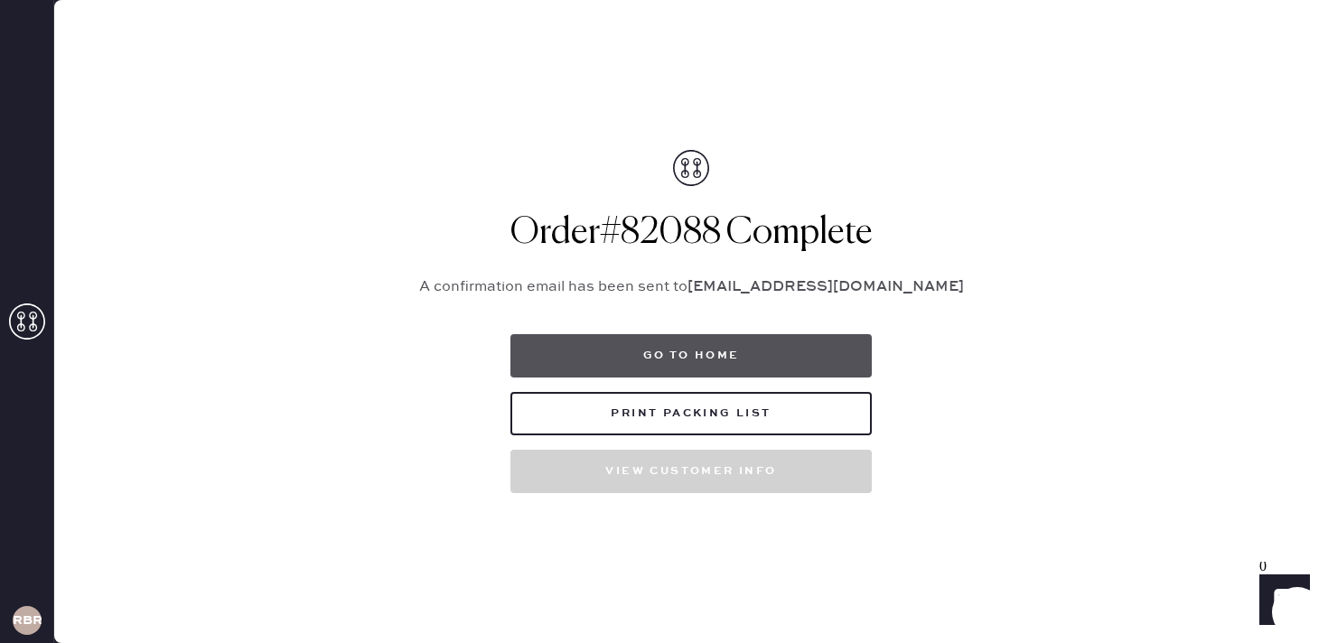
click at [631, 364] on button "Go to home" at bounding box center [690, 355] width 361 height 43
